Goal: Book appointment/travel/reservation

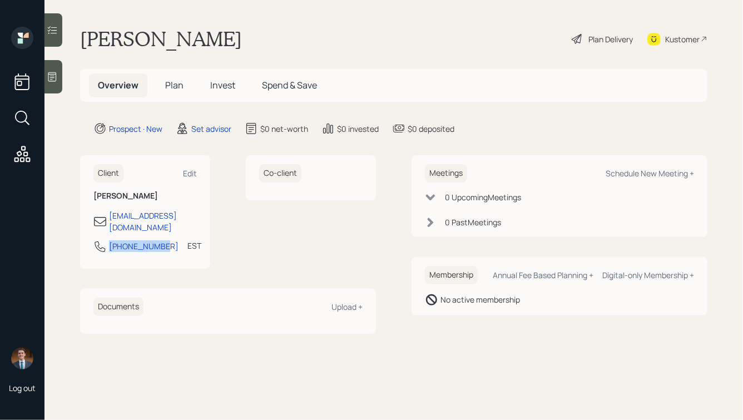
drag, startPoint x: 162, startPoint y: 236, endPoint x: 101, endPoint y: 236, distance: 60.6
click at [101, 240] on div "484-553-0218 EST Currently 11:42 AM" at bounding box center [144, 250] width 103 height 20
copy div "484-553-0218"
click at [638, 177] on div "Schedule New Meeting +" at bounding box center [649, 173] width 88 height 11
select select "round-robin"
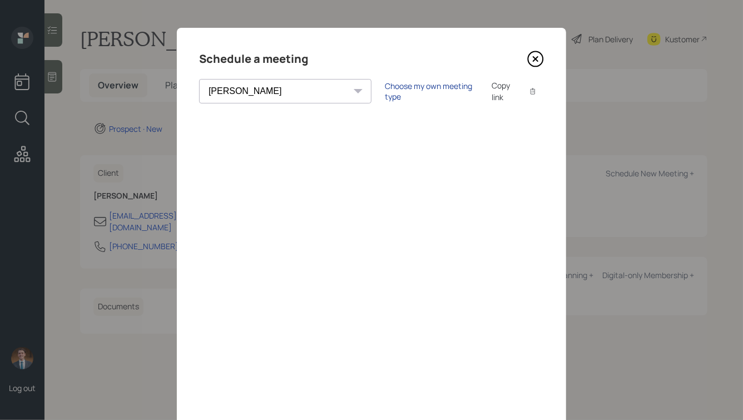
click at [385, 90] on div "Choose my own meeting type" at bounding box center [431, 91] width 93 height 21
